Goal: Task Accomplishment & Management: Use online tool/utility

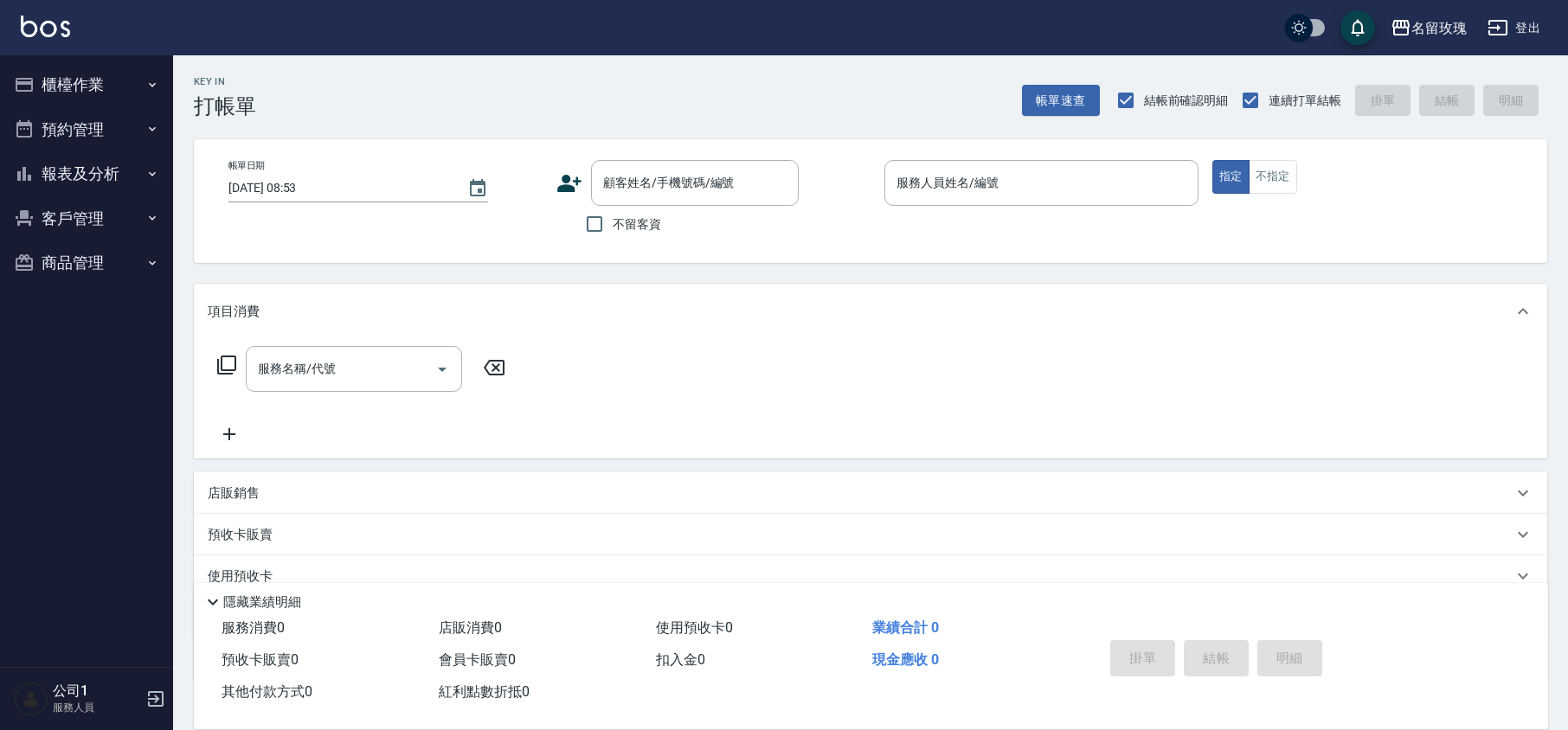
click at [543, 73] on div "Key In 打帳單 帳單速查 結帳前確認明細 連續打單結帳 掛單 結帳 明細" at bounding box center [860, 87] width 1373 height 63
click at [671, 161] on div "顧客姓名/手機號碼/編號" at bounding box center [694, 183] width 207 height 46
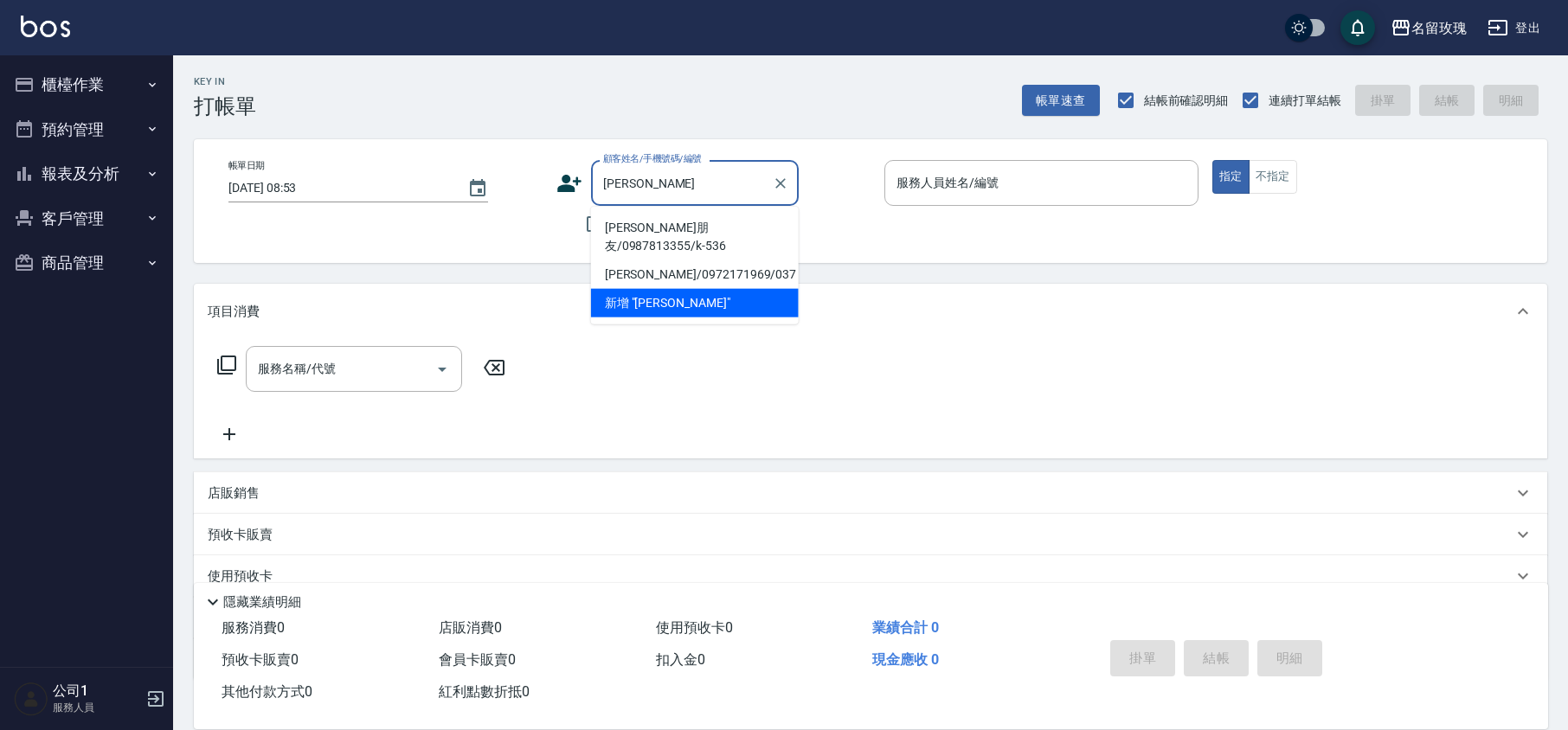
click at [689, 235] on li "[PERSON_NAME]朋友/0987813355/k-536" at bounding box center [694, 237] width 207 height 47
type input "[PERSON_NAME]朋友/0987813355/k-536"
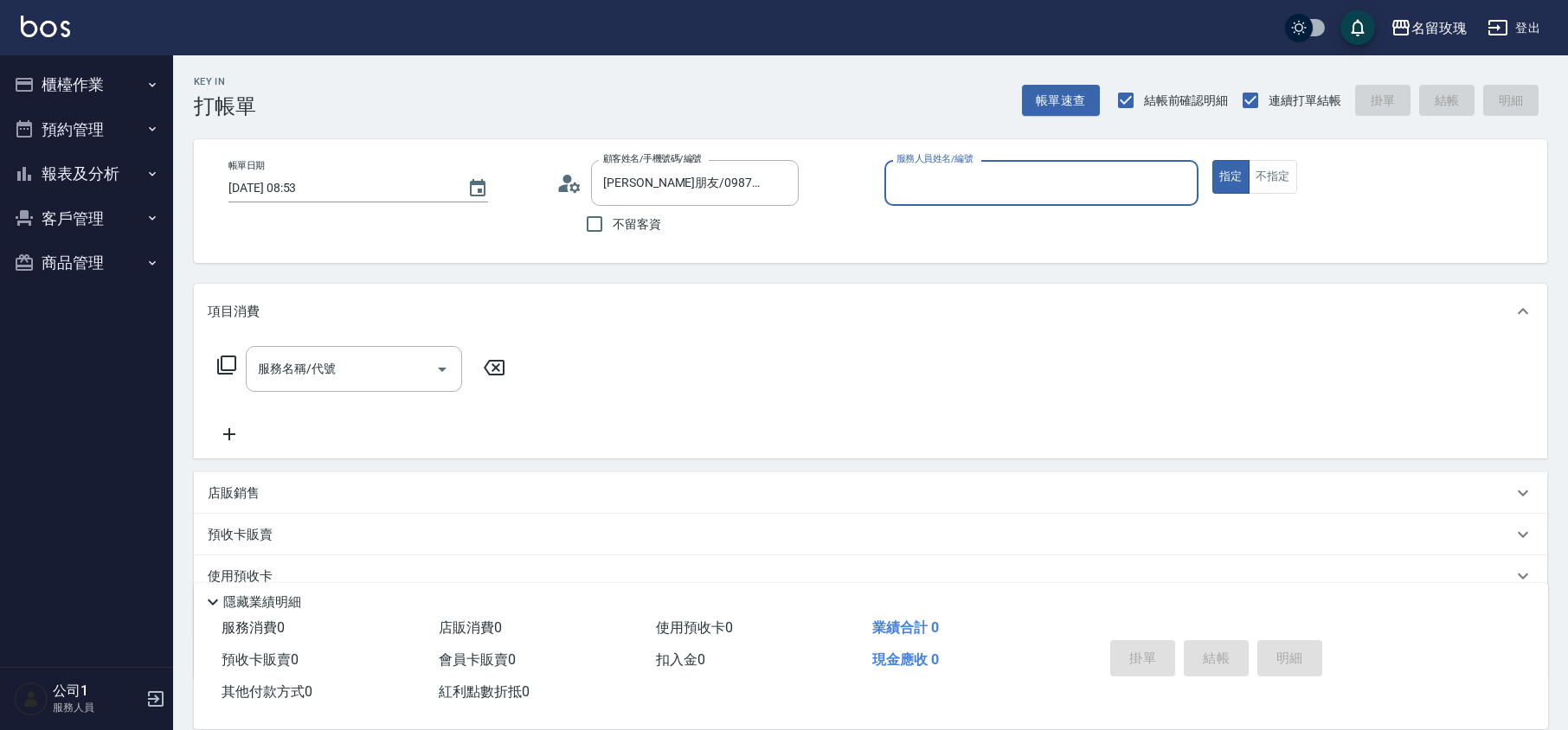
type input "KELLY-5"
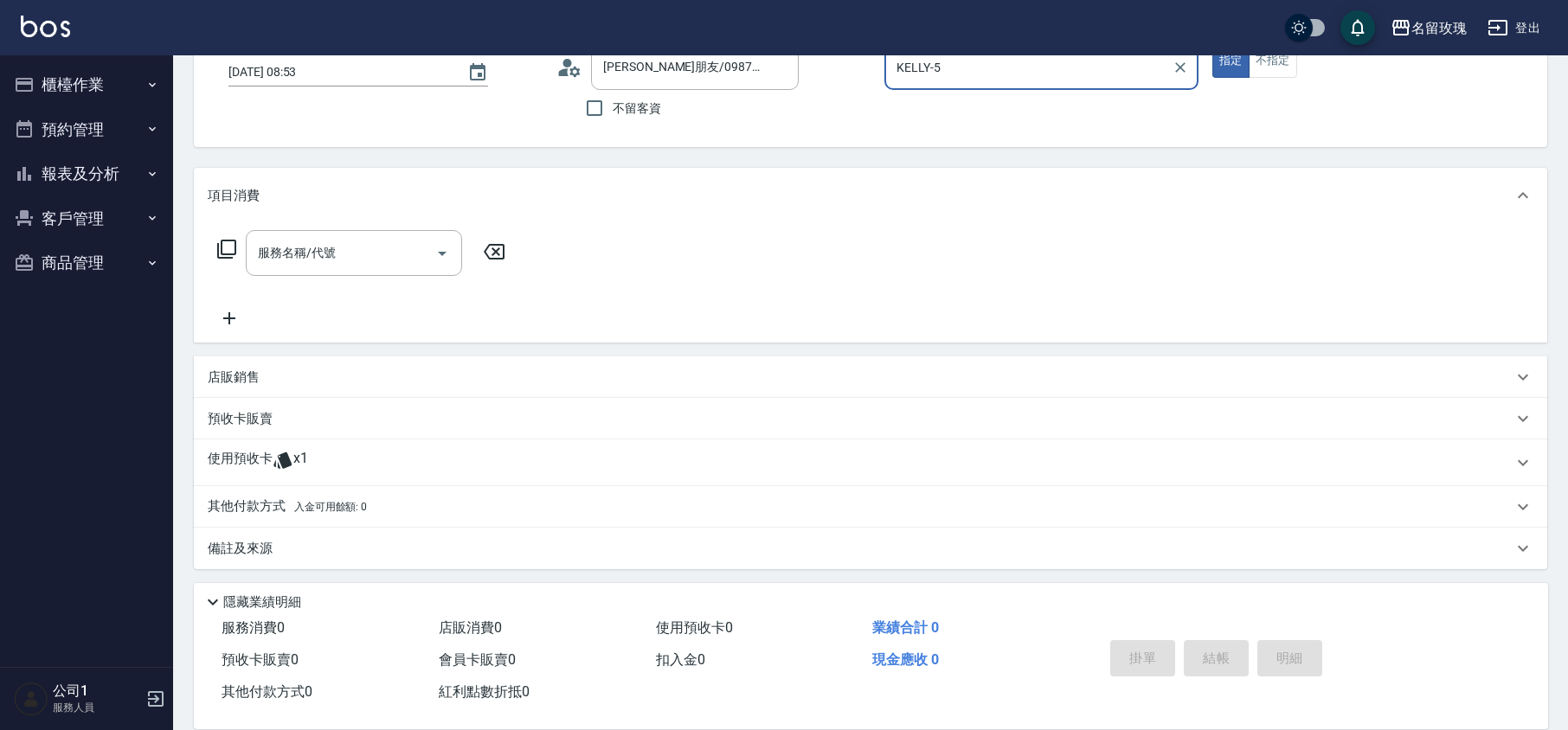
scroll to position [118, 0]
click at [306, 459] on span "x1" at bounding box center [300, 460] width 14 height 26
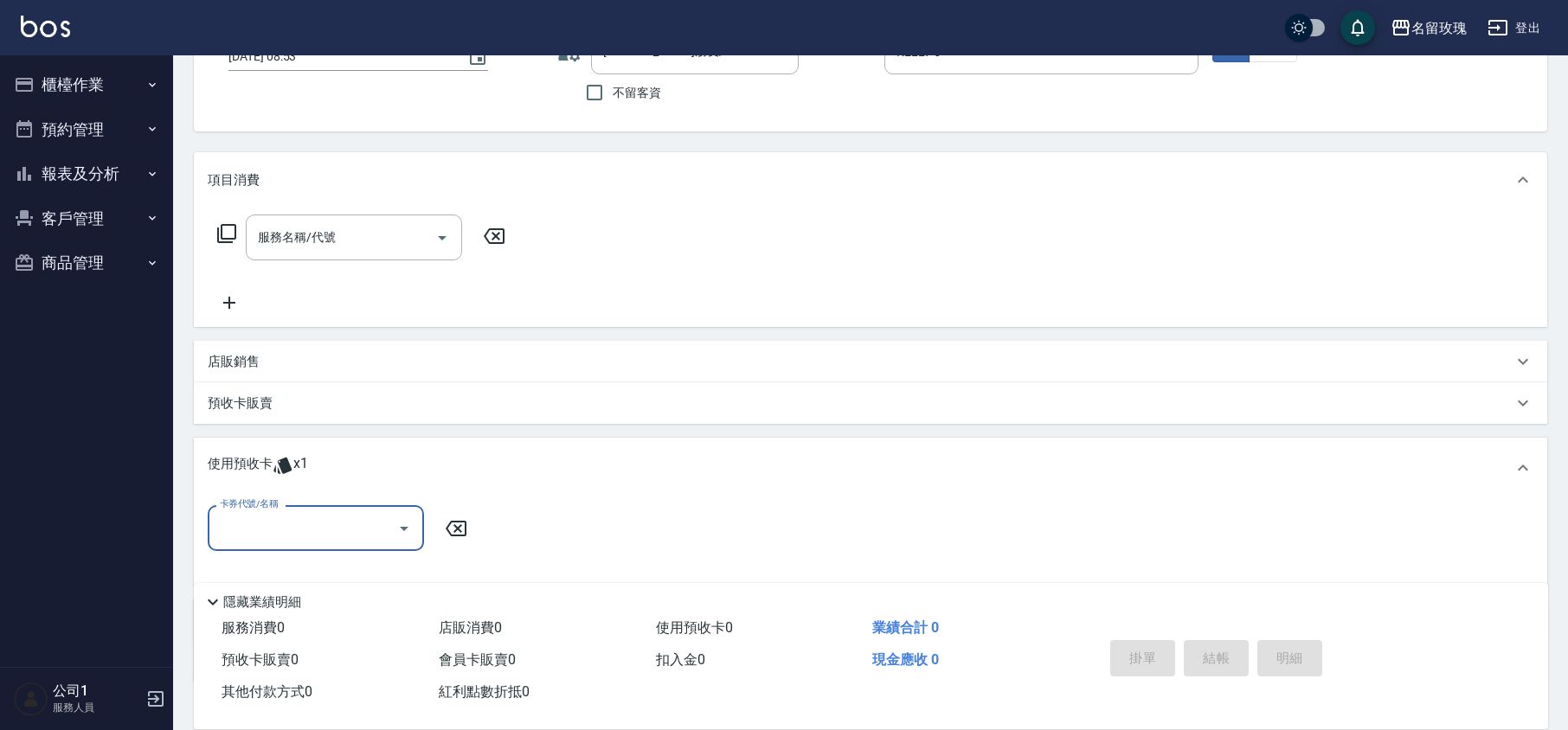
scroll to position [244, 0]
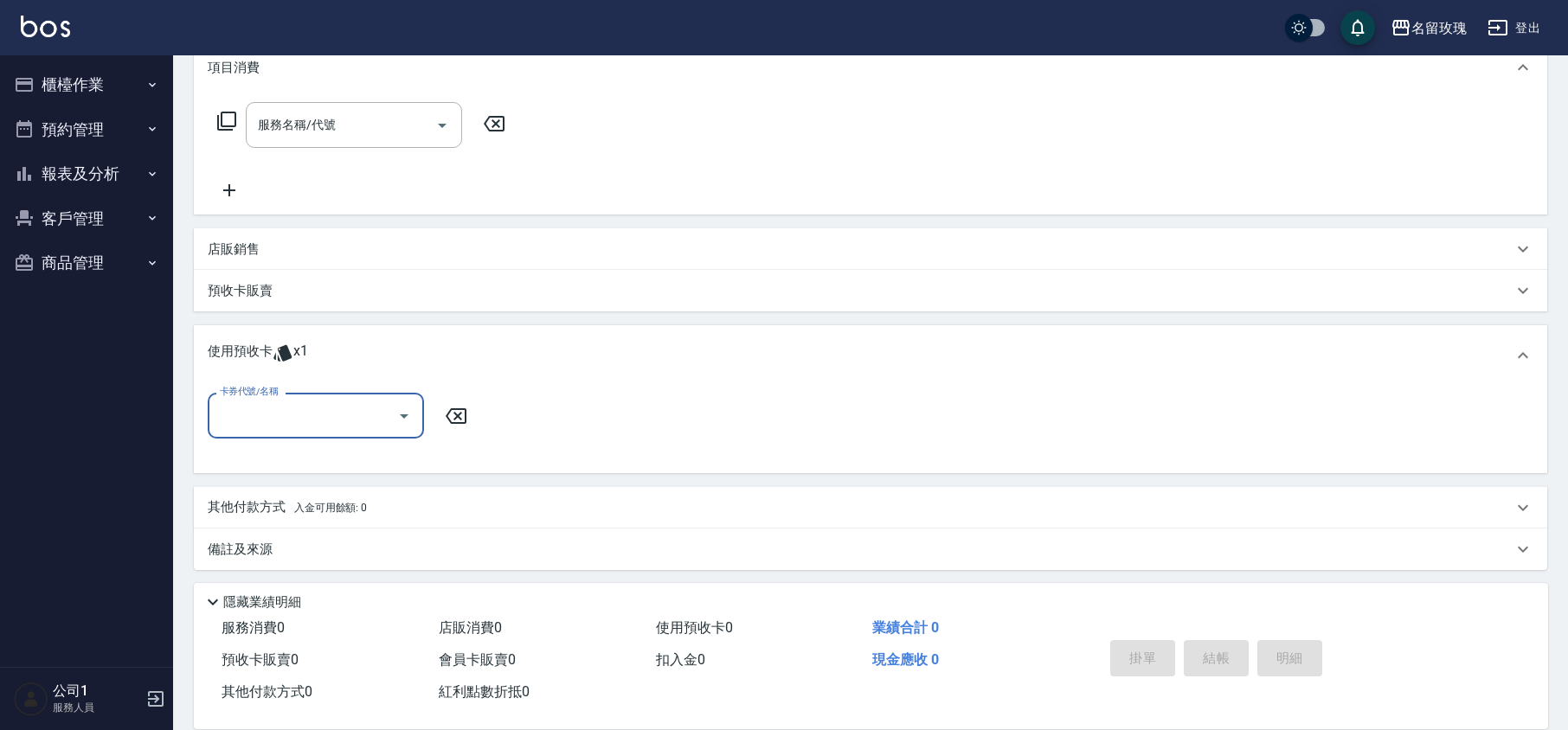
click at [403, 400] on div at bounding box center [403, 415] width 26 height 46
click at [377, 430] on input "卡券代號/名稱" at bounding box center [302, 415] width 175 height 30
click at [378, 462] on div "剪髮卡四送一(1000)預收 剩餘1張 111189" at bounding box center [315, 469] width 216 height 47
type input "剪髮卡四送一(1000)預收 111189"
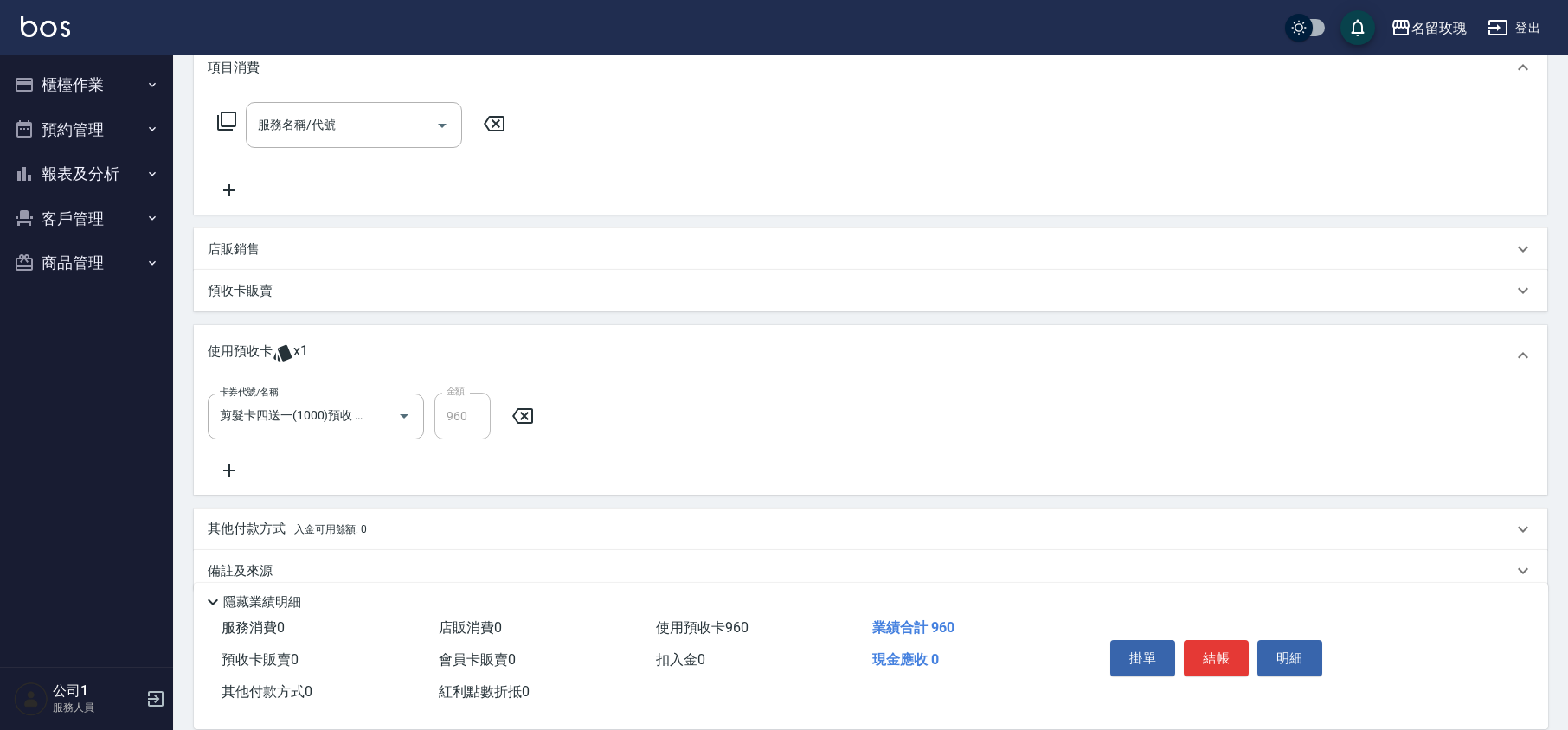
click at [412, 457] on div "卡券代號/名稱 剪髮卡四送一(1000)預收 111189 卡券代號/名稱 金額 960 金額" at bounding box center [870, 437] width 1326 height 89
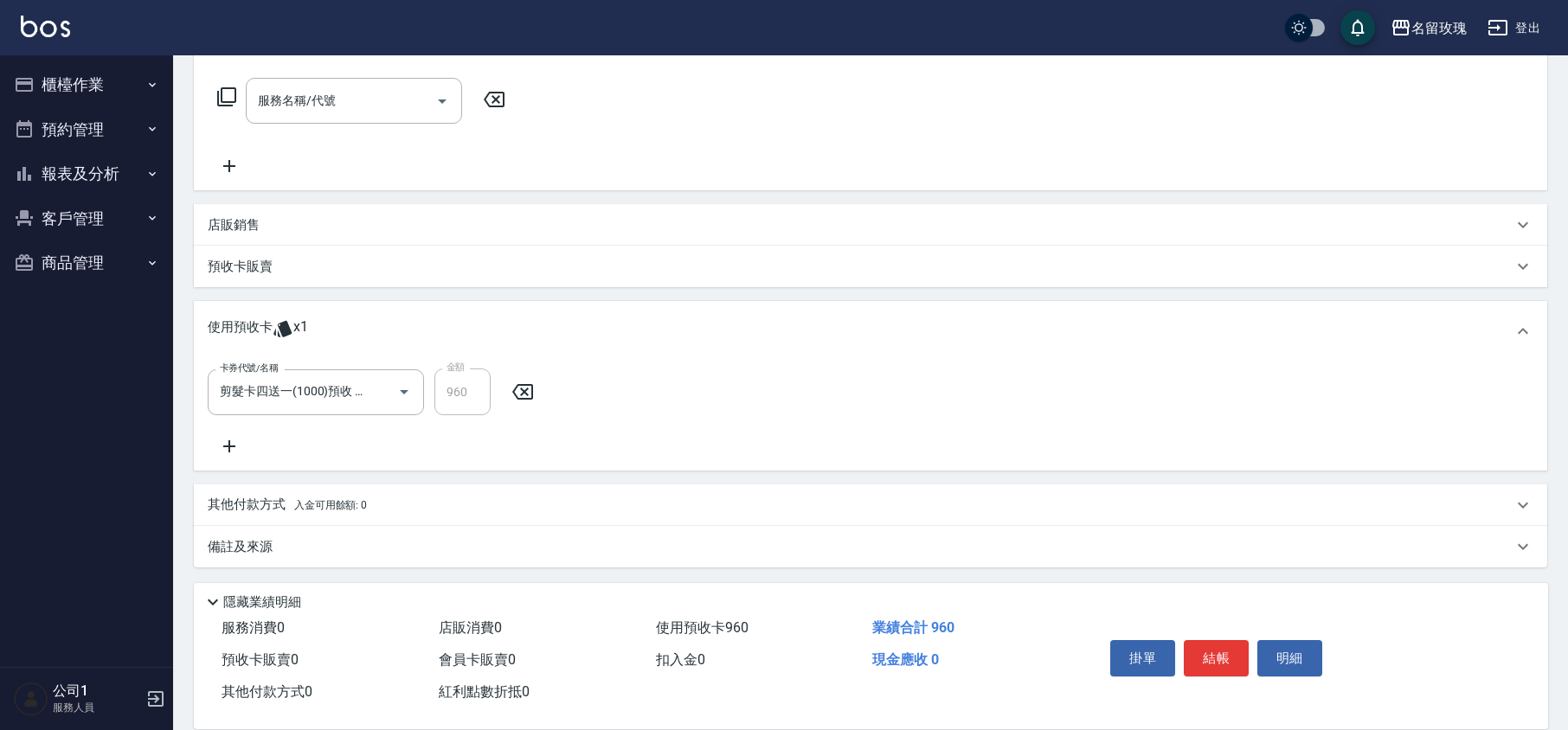
click at [260, 545] on p "備註及來源" at bounding box center [240, 547] width 65 height 18
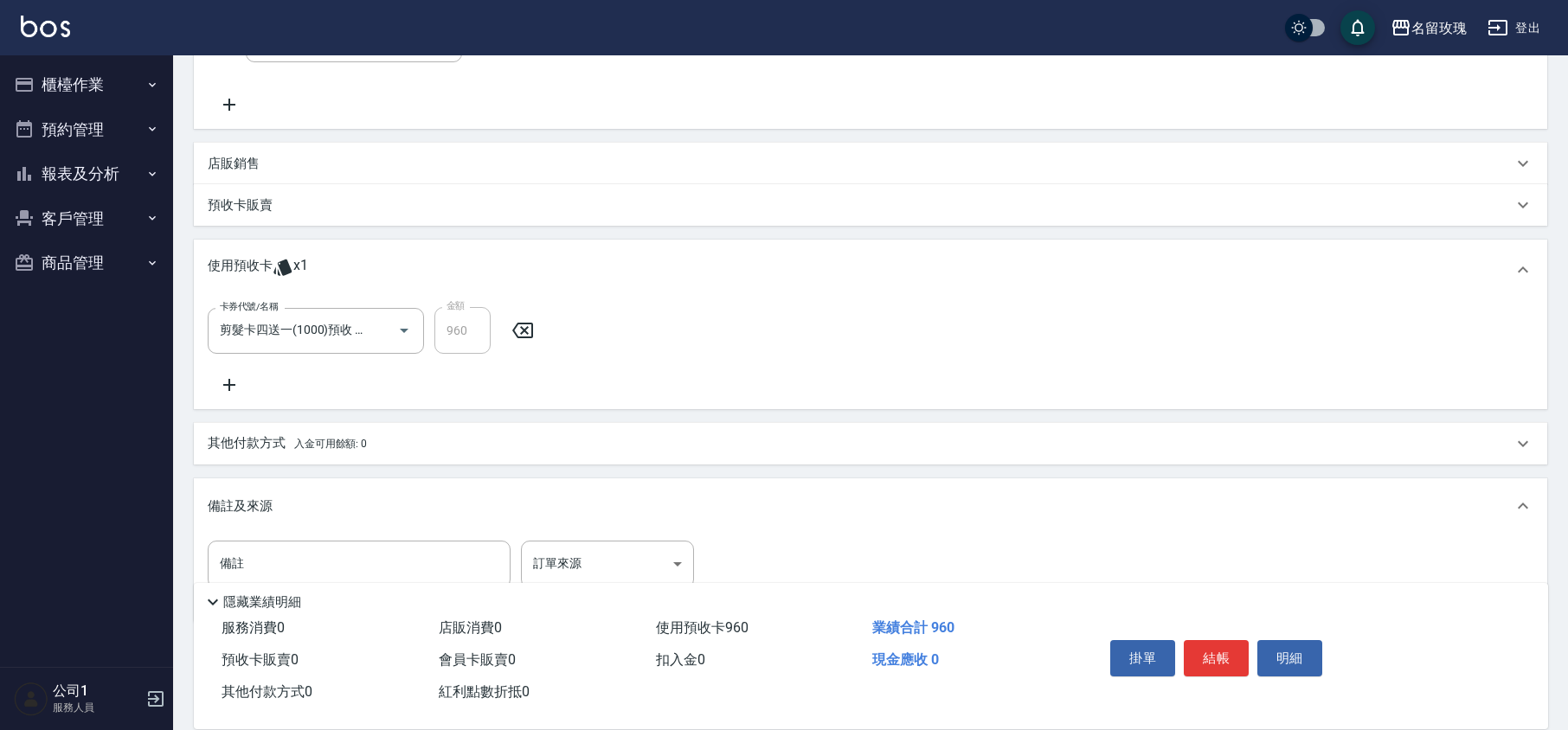
scroll to position [384, 0]
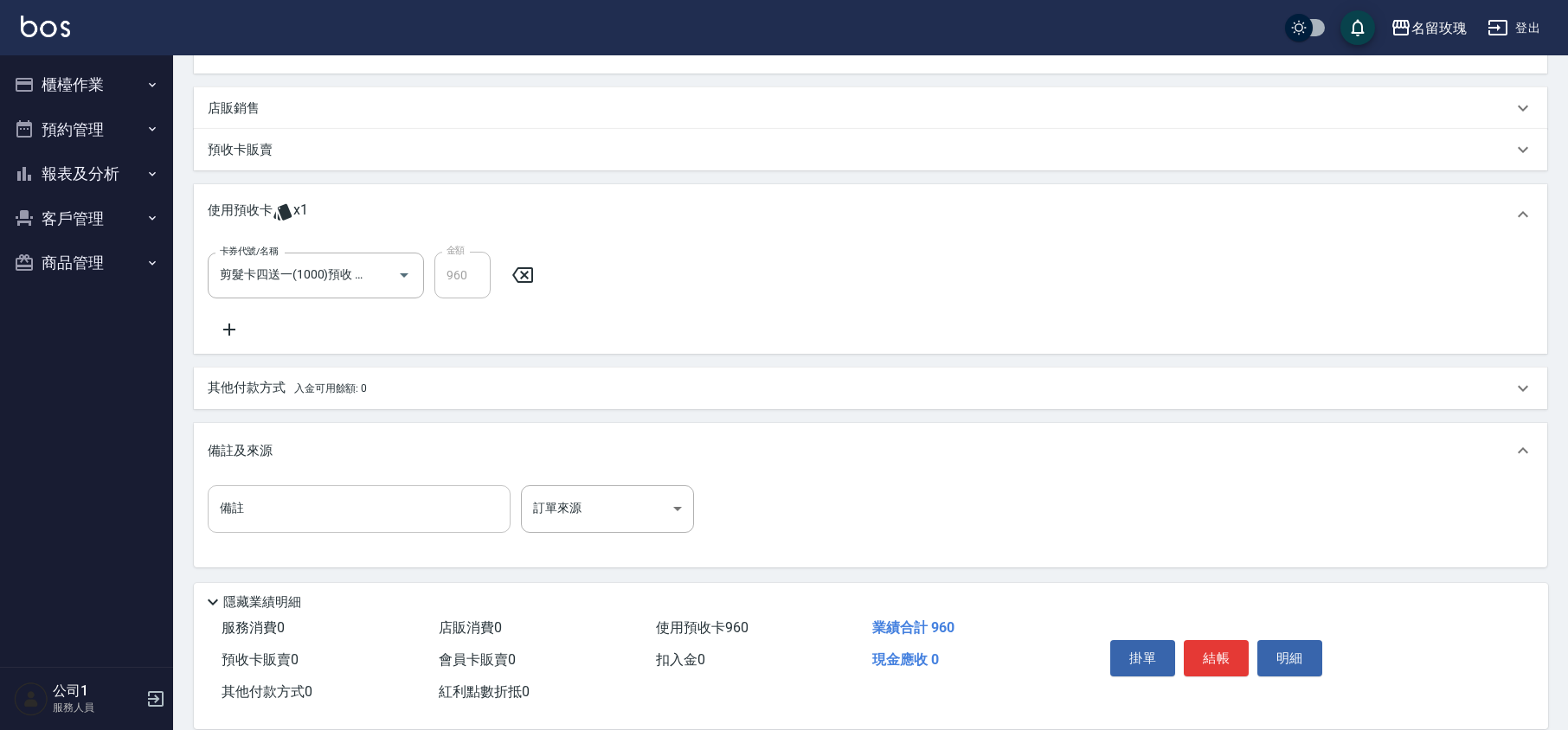
drag, startPoint x: 254, startPoint y: 517, endPoint x: 261, endPoint y: 509, distance: 10.6
click at [254, 517] on input "備註" at bounding box center [358, 508] width 303 height 47
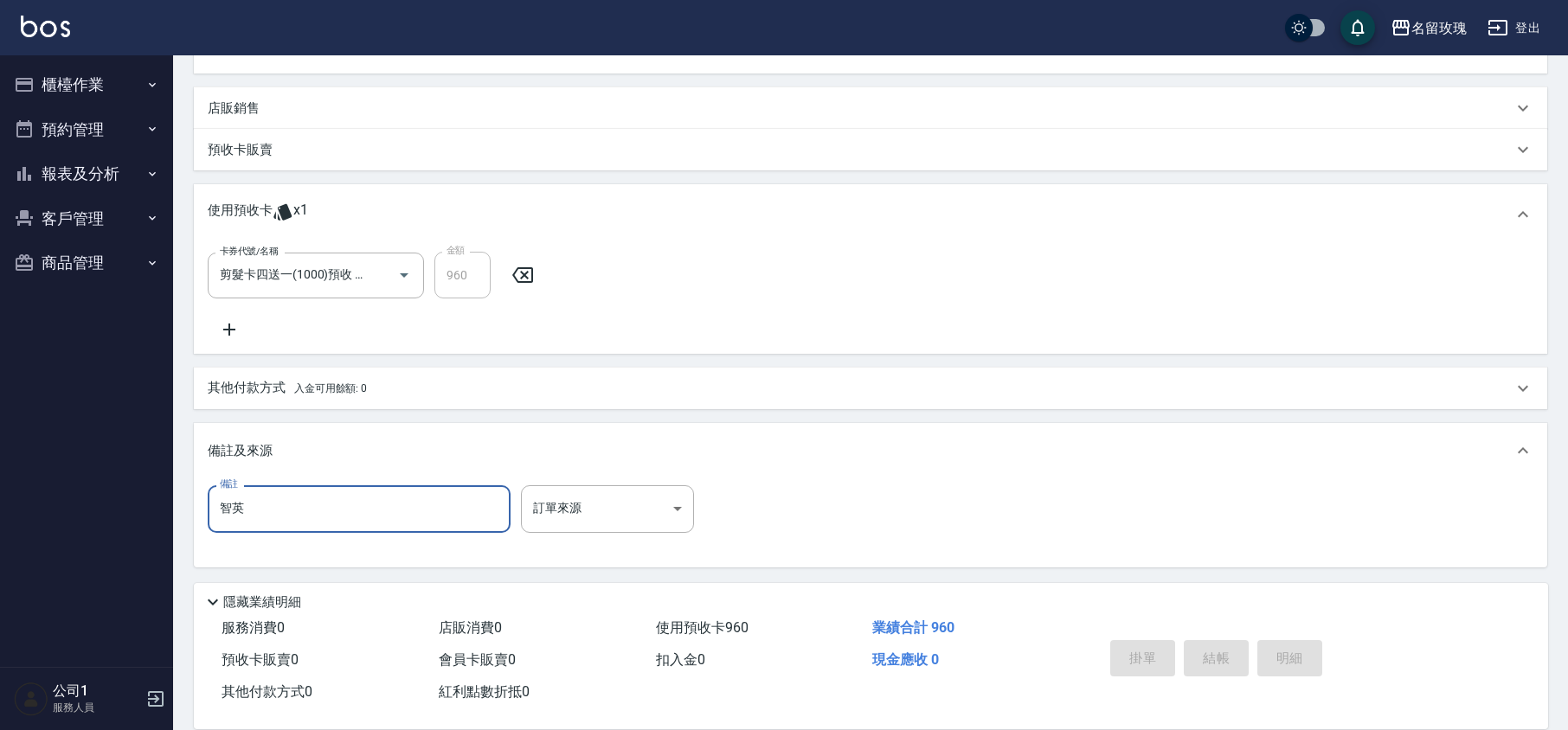
type input "智英"
type input "[DATE] 10:22"
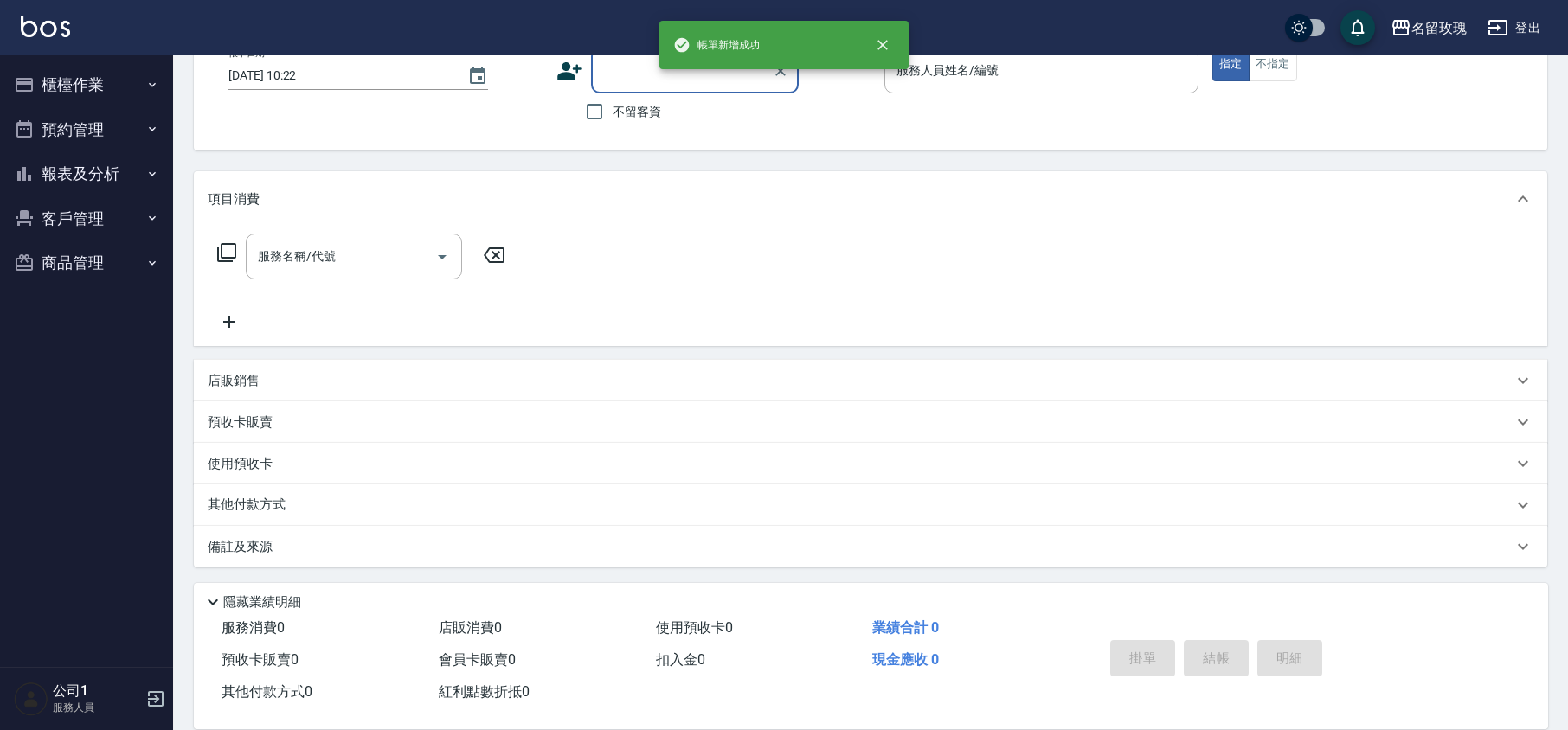
scroll to position [0, 0]
